Goal: Use online tool/utility: Utilize a website feature to perform a specific function

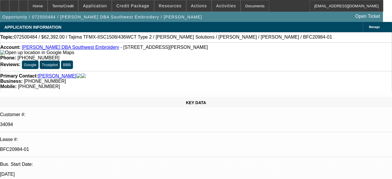
select select "0.2"
select select "2"
select select "0.1"
select select "4"
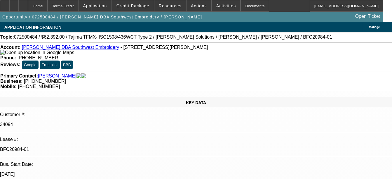
select select "0.2"
select select "2"
select select "0.1"
select select "4"
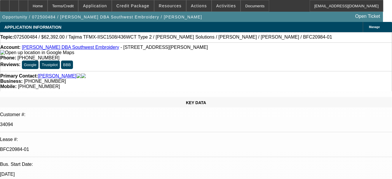
select select "0.15"
select select "2"
select select "0.1"
select select "4"
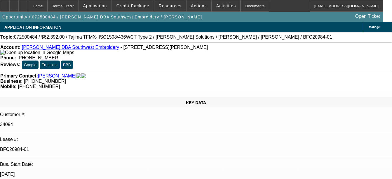
select select "0.15"
select select "2"
select select "0.1"
select select "4"
